Goal: Task Accomplishment & Management: Use online tool/utility

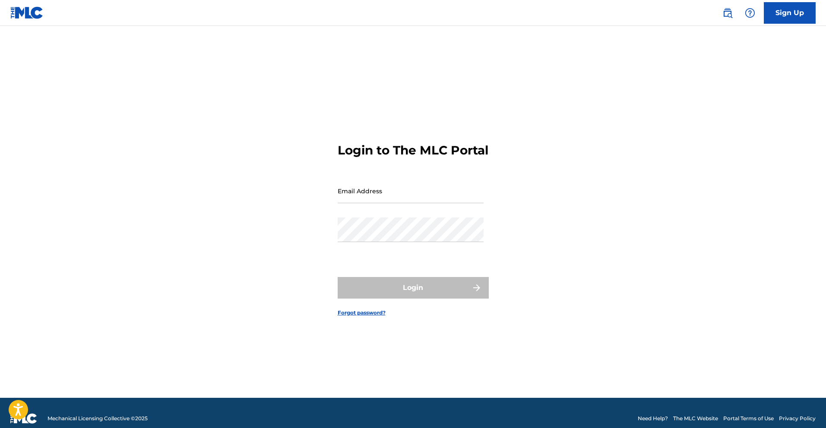
click at [439, 211] on div "Email Address" at bounding box center [411, 198] width 146 height 39
click at [440, 203] on input "Email Address" at bounding box center [411, 191] width 146 height 25
type input "[DOMAIN_NAME][EMAIL_ADDRESS][DOMAIN_NAME]"
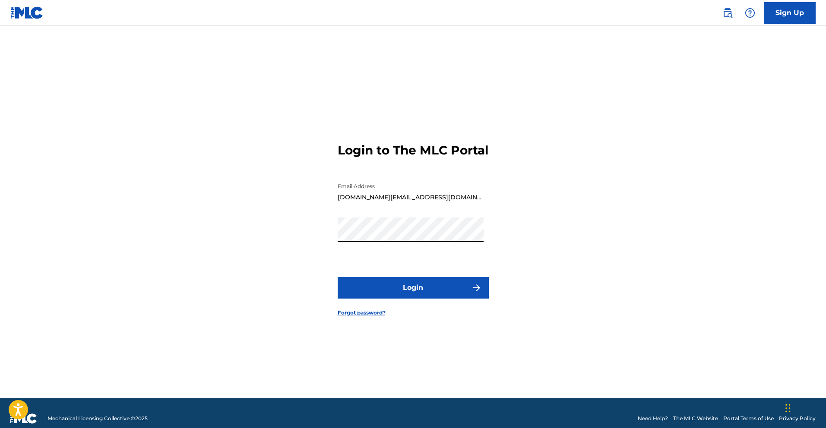
click at [421, 297] on button "Login" at bounding box center [413, 288] width 151 height 22
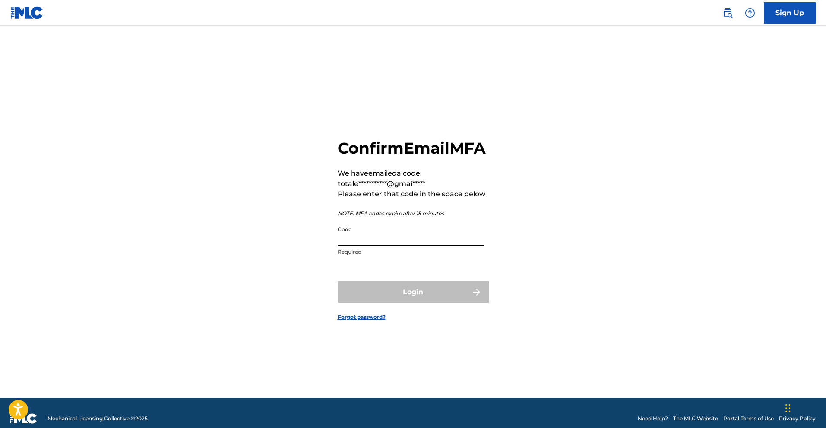
paste input "517958"
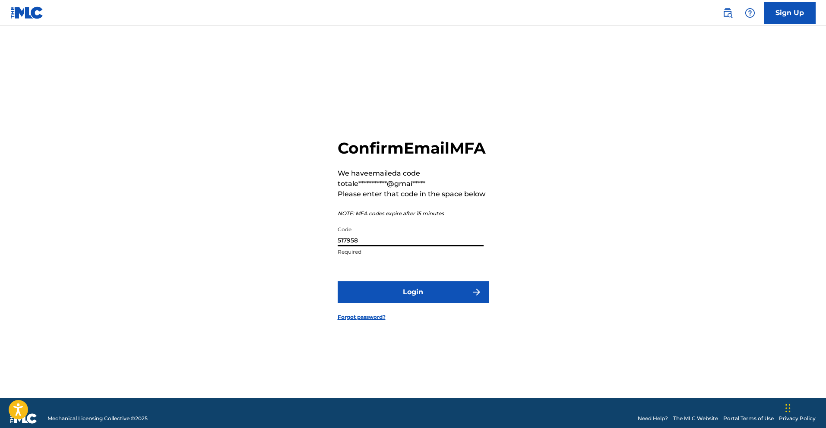
type input "517958"
click at [404, 302] on button "Login" at bounding box center [413, 293] width 151 height 22
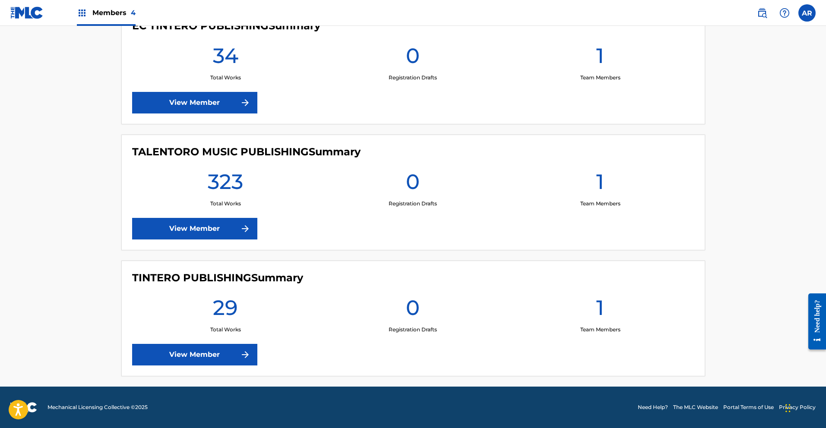
click at [253, 237] on link "View Member" at bounding box center [194, 229] width 125 height 22
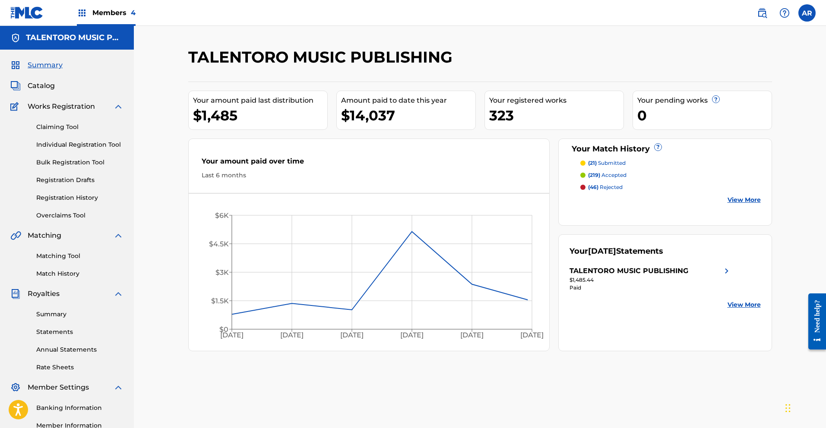
click at [69, 257] on link "Matching Tool" at bounding box center [79, 256] width 87 height 9
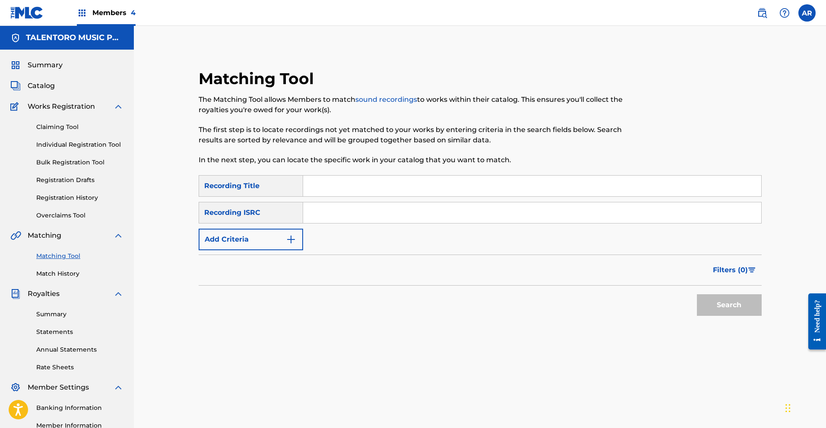
click at [295, 239] on img "Search Form" at bounding box center [291, 240] width 10 height 10
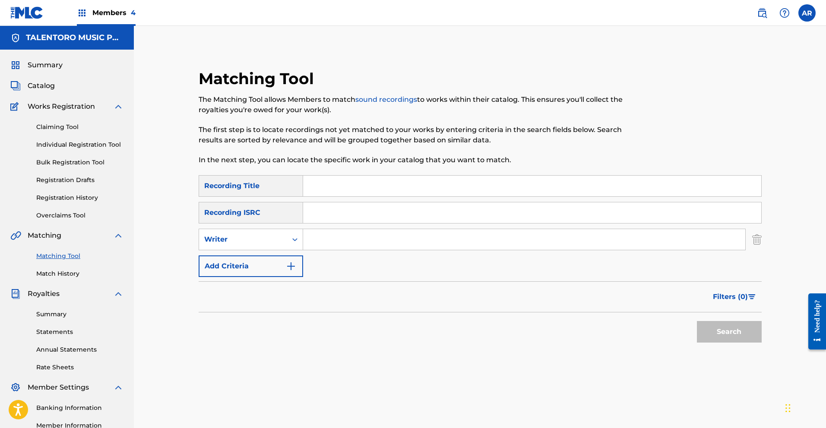
click at [313, 241] on input "Search Form" at bounding box center [524, 239] width 442 height 21
type input "[PERSON_NAME]"
click at [697, 321] on button "Search" at bounding box center [729, 332] width 65 height 22
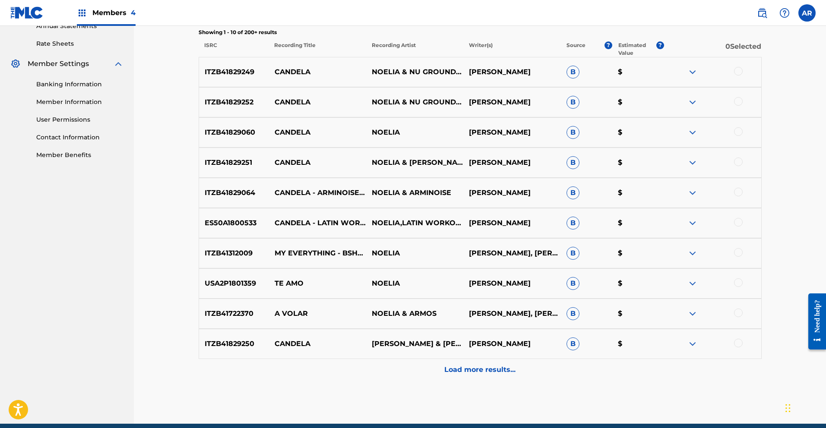
scroll to position [342, 0]
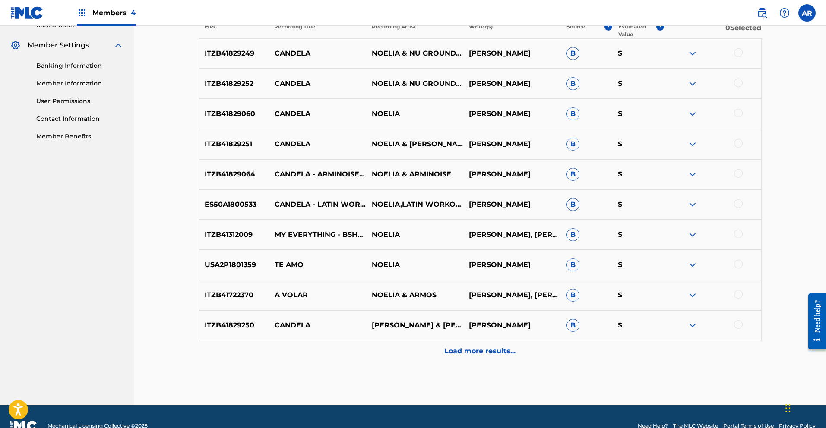
click at [469, 355] on p "Load more results..." at bounding box center [479, 351] width 71 height 10
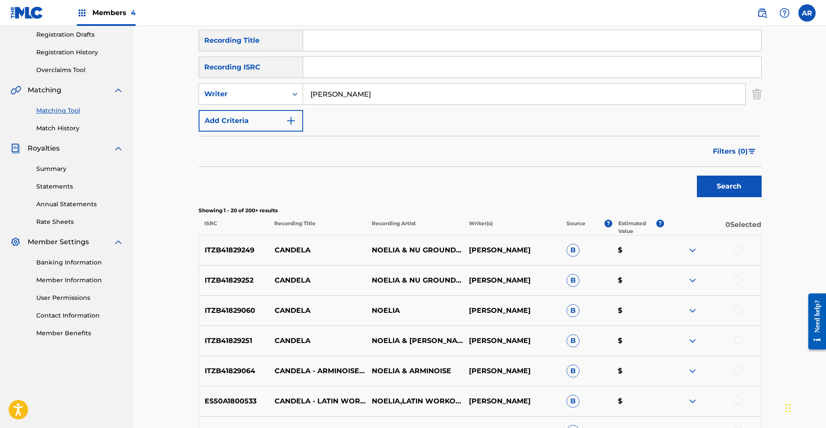
scroll to position [0, 0]
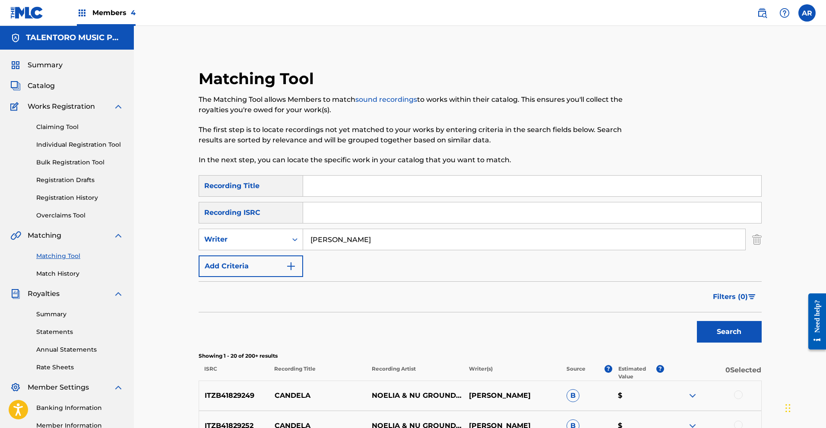
click at [735, 297] on span "Filters ( 0 )" at bounding box center [730, 297] width 35 height 10
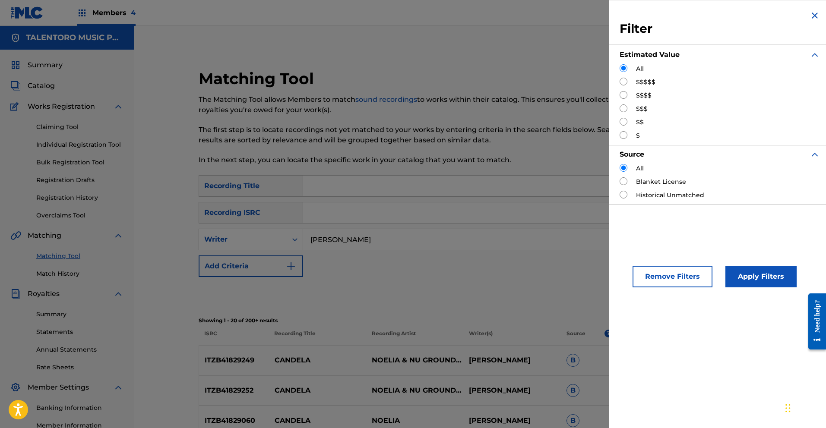
click at [624, 83] on input "Search Form" at bounding box center [624, 82] width 8 height 8
radio input "true"
click at [763, 276] on button "Apply Filters" at bounding box center [761, 277] width 71 height 22
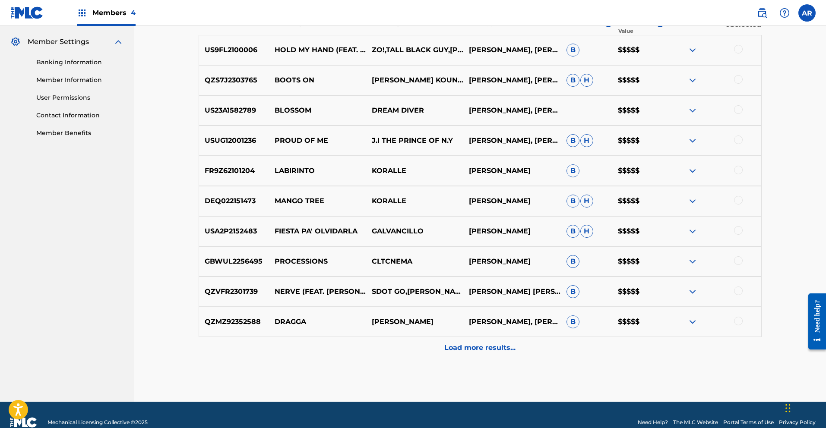
scroll to position [361, 0]
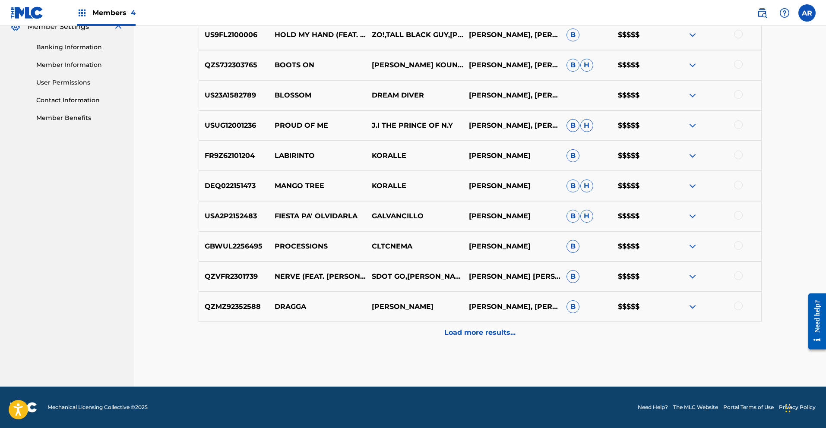
click at [503, 336] on p "Load more results..." at bounding box center [479, 333] width 71 height 10
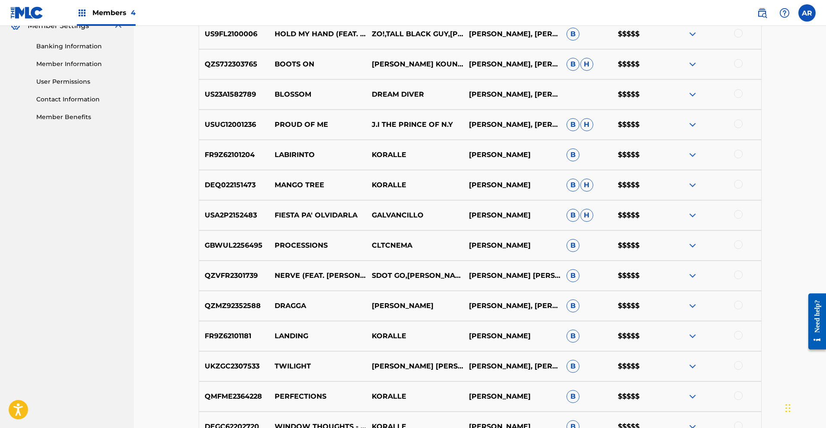
scroll to position [0, 0]
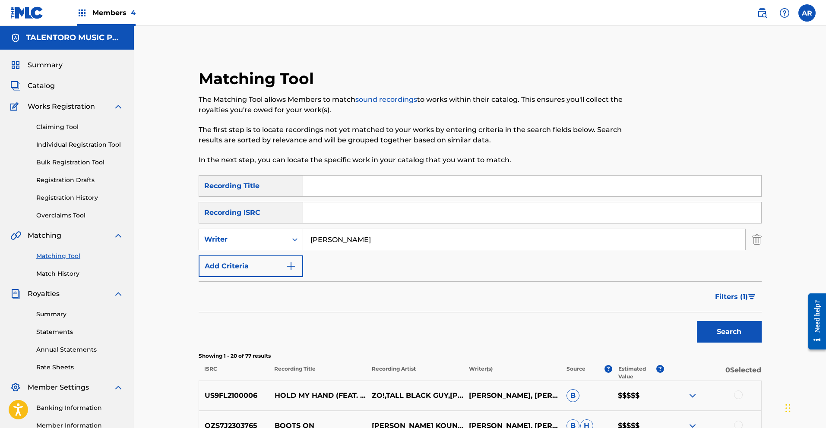
click at [727, 300] on span "Filters ( 1 )" at bounding box center [731, 297] width 33 height 10
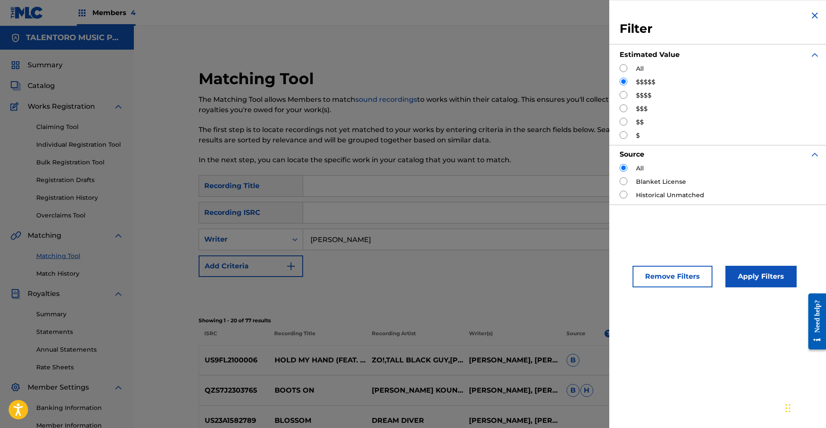
click at [623, 94] on input "Search Form" at bounding box center [624, 95] width 8 height 8
radio input "true"
click at [743, 276] on button "Apply Filters" at bounding box center [761, 277] width 71 height 22
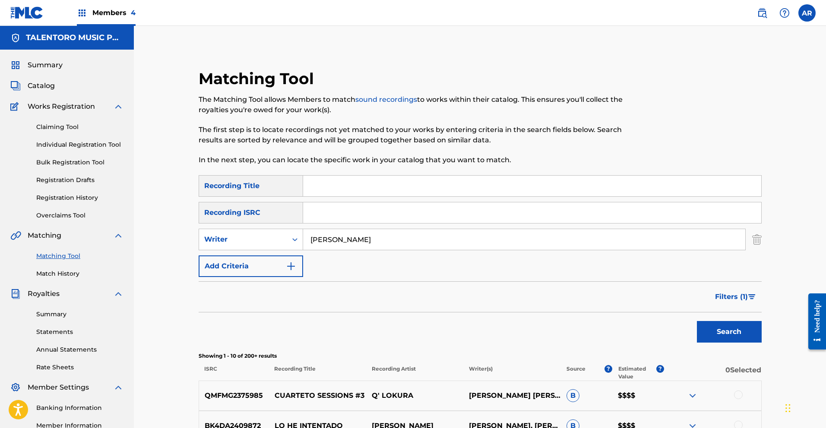
click at [748, 298] on button "Filters ( 1 )" at bounding box center [736, 297] width 52 height 22
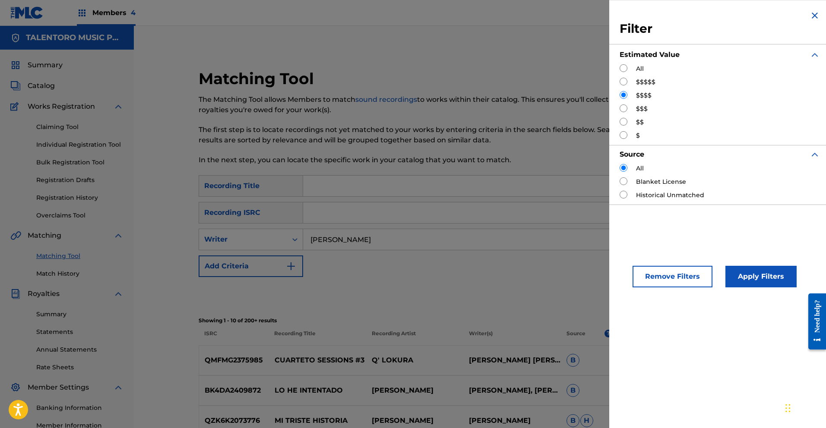
click at [624, 111] on input "Search Form" at bounding box center [624, 109] width 8 height 8
radio input "true"
click at [764, 275] on button "Apply Filters" at bounding box center [761, 277] width 71 height 22
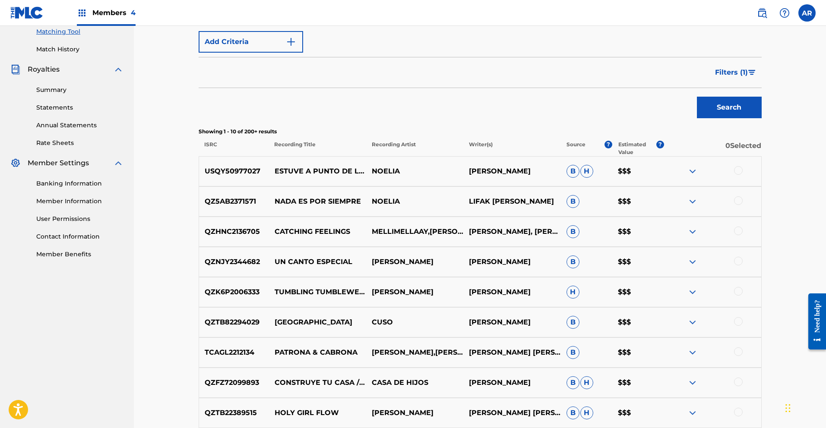
scroll to position [191, 0]
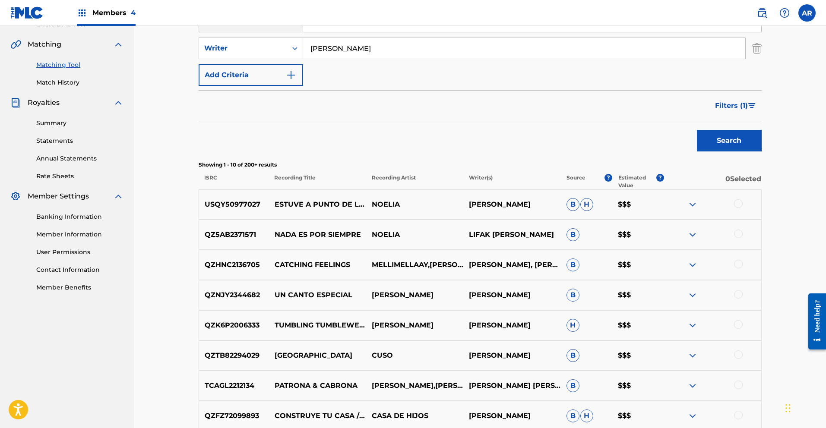
click at [692, 203] on img at bounding box center [693, 205] width 10 height 10
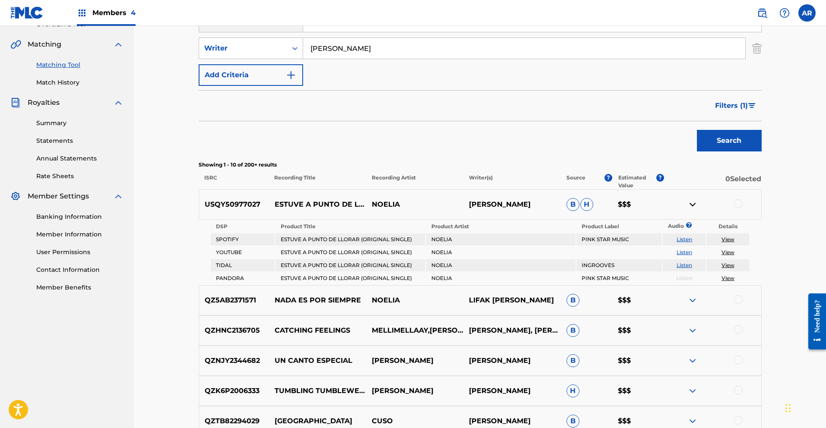
click at [692, 203] on img at bounding box center [693, 205] width 10 height 10
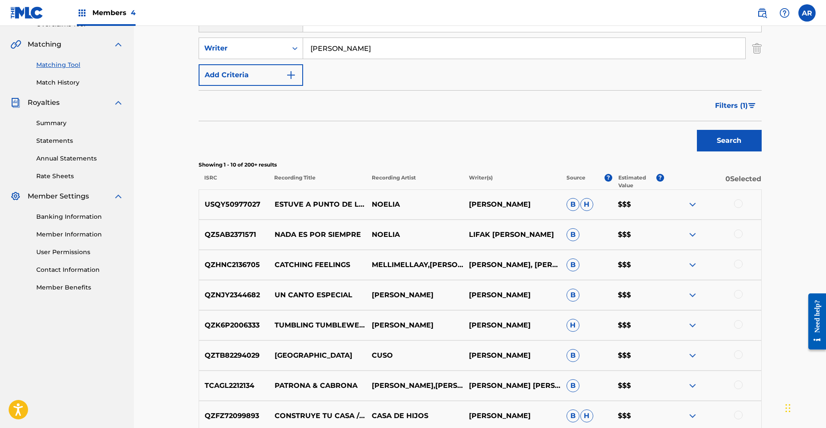
click at [744, 109] on span "Filters ( 1 )" at bounding box center [731, 106] width 33 height 10
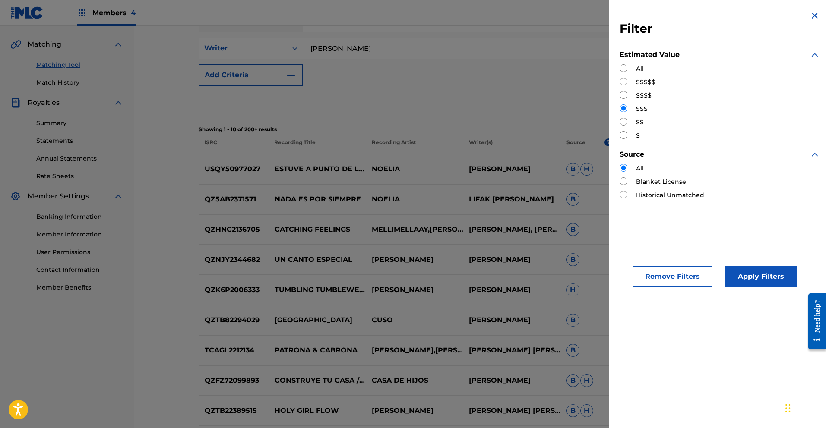
click at [623, 121] on input "Search Form" at bounding box center [624, 122] width 8 height 8
radio input "true"
click at [752, 271] on button "Apply Filters" at bounding box center [761, 277] width 71 height 22
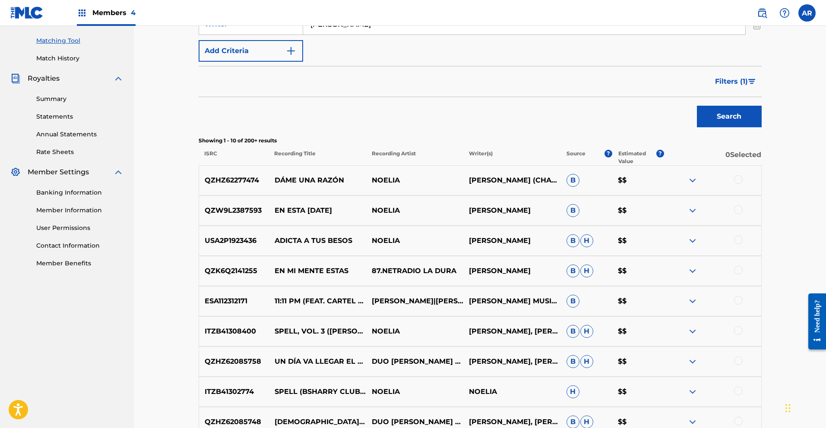
scroll to position [0, 0]
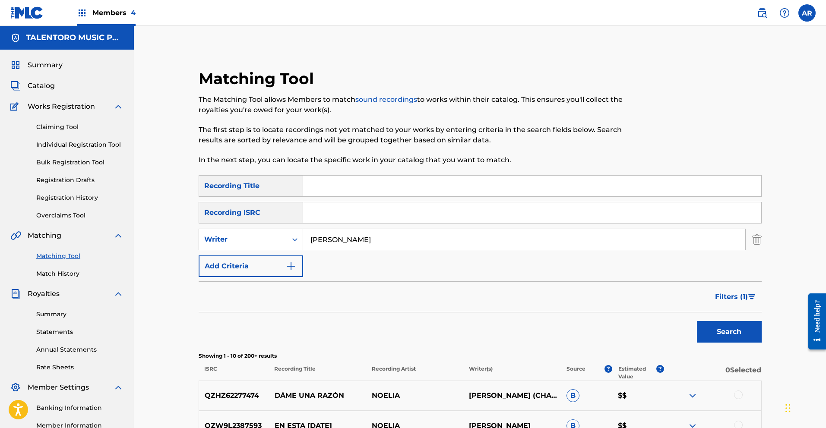
click at [67, 258] on link "Matching Tool" at bounding box center [79, 256] width 87 height 9
click at [334, 194] on input "Search Form" at bounding box center [532, 186] width 458 height 21
click at [758, 240] on img "Search Form" at bounding box center [757, 240] width 10 height 22
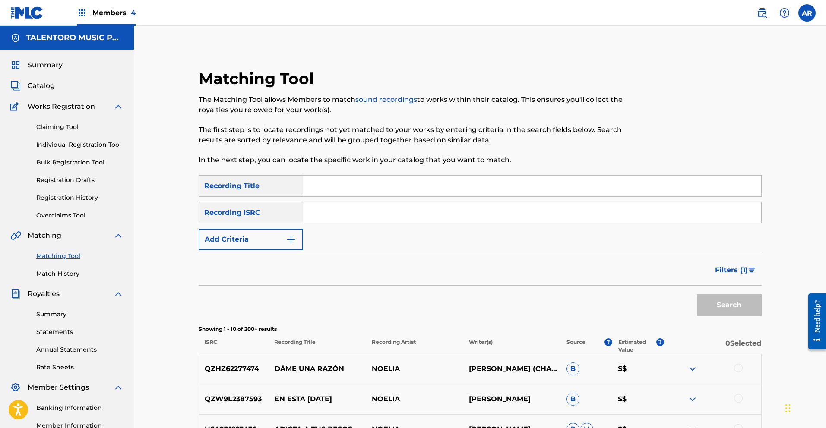
click at [318, 187] on input "Search Form" at bounding box center [532, 186] width 458 height 21
type input "El [PERSON_NAME]"
drag, startPoint x: 706, startPoint y: 302, endPoint x: 699, endPoint y: 299, distance: 7.5
click at [706, 302] on button "Search" at bounding box center [729, 306] width 65 height 22
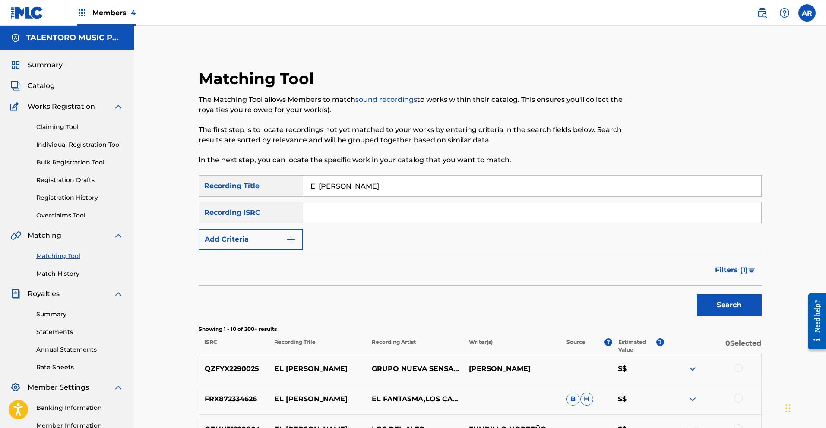
click at [744, 268] on span "Filters ( 1 )" at bounding box center [731, 270] width 33 height 10
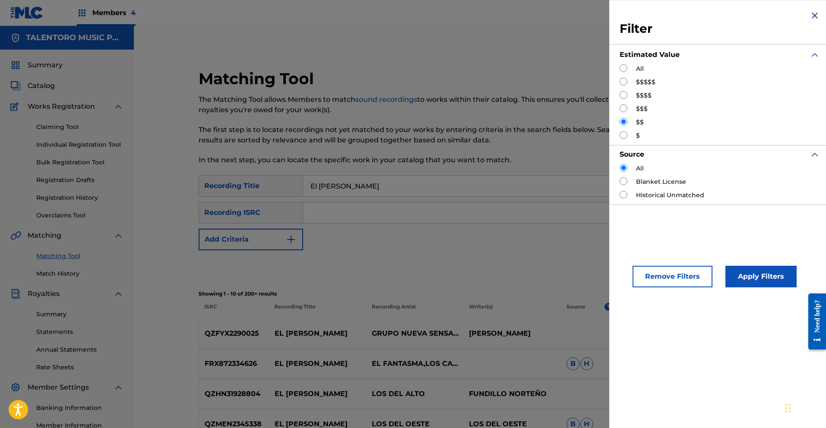
click at [623, 93] on input "Search Form" at bounding box center [624, 95] width 8 height 8
radio input "true"
click at [749, 273] on button "Apply Filters" at bounding box center [761, 277] width 71 height 22
